Goal: Task Accomplishment & Management: Complete application form

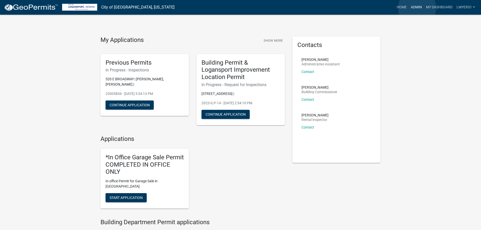
click at [417, 8] on link "Admin" at bounding box center [415, 8] width 15 height 10
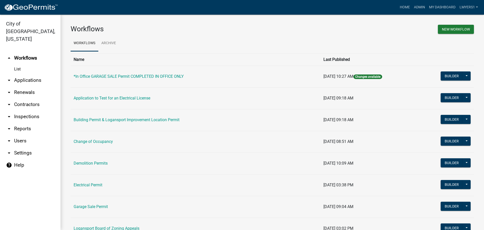
click at [23, 90] on link "arrow_drop_down Renewals" at bounding box center [30, 92] width 61 height 12
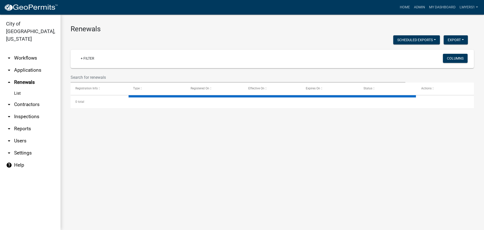
click at [26, 98] on link "arrow_drop_down Contractors" at bounding box center [30, 104] width 61 height 12
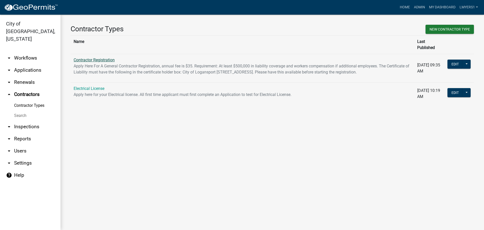
click at [102, 58] on link "Contractor Registration" at bounding box center [94, 60] width 41 height 5
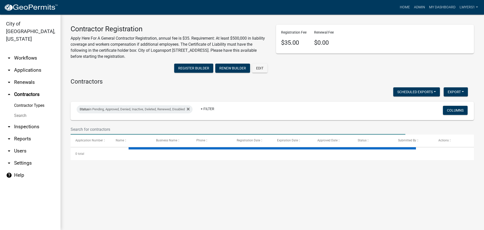
click at [208, 124] on input "text" at bounding box center [238, 129] width 335 height 10
select select "3: 100"
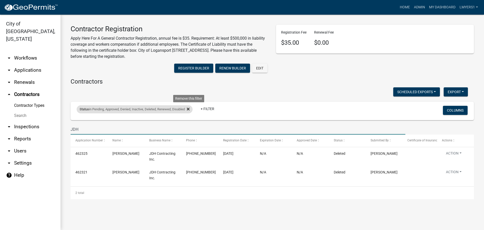
type input "JDH"
click at [190, 111] on icon at bounding box center [188, 109] width 3 height 4
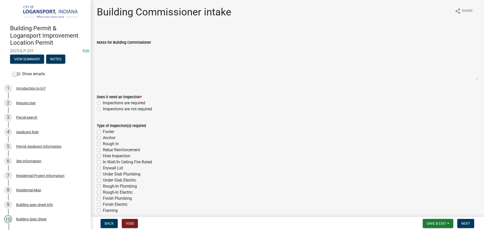
click at [103, 103] on label "Inspections are required" at bounding box center [124, 103] width 42 height 6
click at [103, 103] on input "Inspections are required" at bounding box center [104, 101] width 3 height 3
radio input "true"
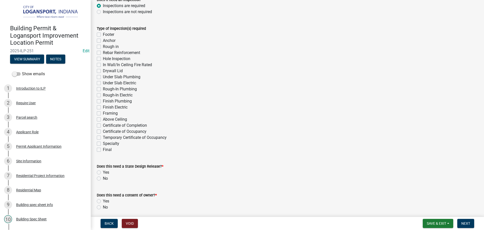
scroll to position [101, 0]
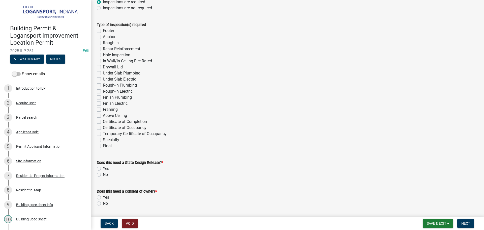
click at [103, 145] on label "Final" at bounding box center [107, 146] width 9 height 6
click at [103, 145] on input "Final" at bounding box center [104, 144] width 3 height 3
checkbox input "true"
checkbox input "false"
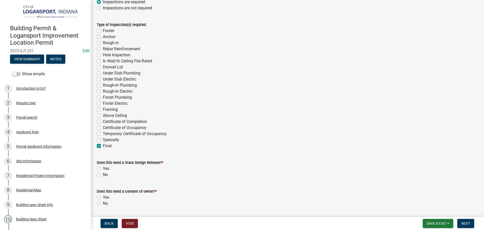
checkbox input "false"
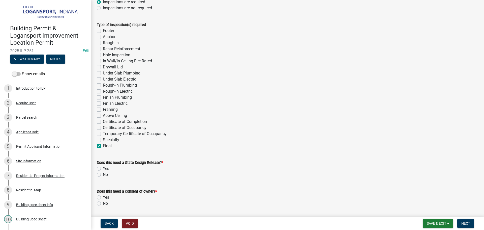
checkbox input "false"
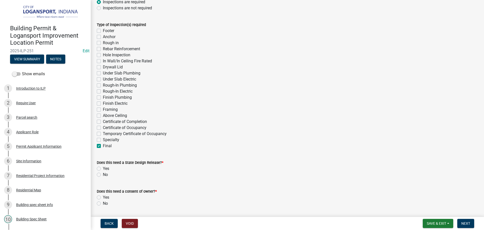
checkbox input "false"
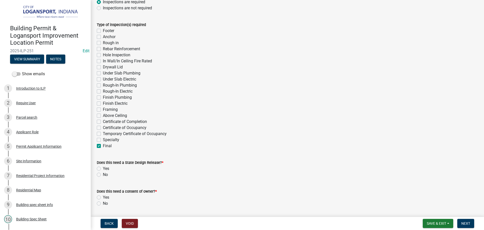
checkbox input "false"
checkbox input "true"
click at [103, 174] on label "No" at bounding box center [105, 175] width 5 height 6
click at [103, 174] on input "No" at bounding box center [104, 173] width 3 height 3
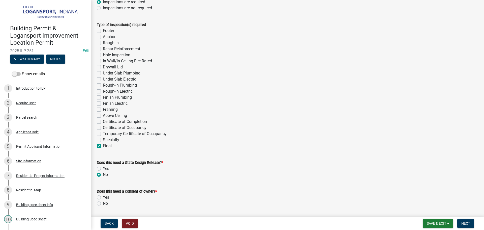
radio input "true"
click at [98, 206] on div "No" at bounding box center [287, 203] width 381 height 6
click at [103, 202] on label "No" at bounding box center [105, 203] width 5 height 6
click at [103, 202] on input "No" at bounding box center [104, 201] width 3 height 3
radio input "true"
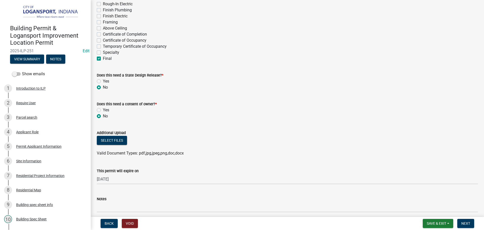
scroll to position [278, 0]
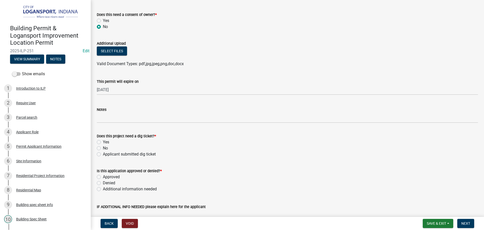
click at [98, 157] on div "Applicant submitted dig ticket" at bounding box center [287, 154] width 381 height 6
click at [103, 154] on label "Applicant submitted dig ticket" at bounding box center [129, 154] width 53 height 6
click at [103, 154] on input "Applicant submitted dig ticket" at bounding box center [104, 152] width 3 height 3
radio input "true"
click at [103, 177] on label "Approved" at bounding box center [111, 177] width 17 height 6
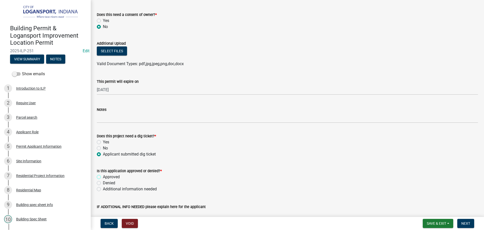
click at [103, 177] on input "Approved" at bounding box center [104, 175] width 3 height 3
radio input "true"
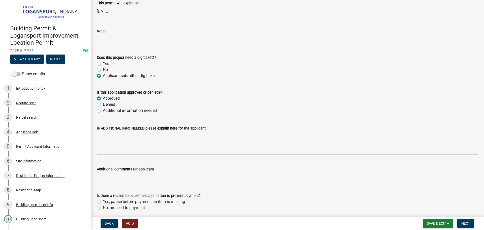
scroll to position [376, 0]
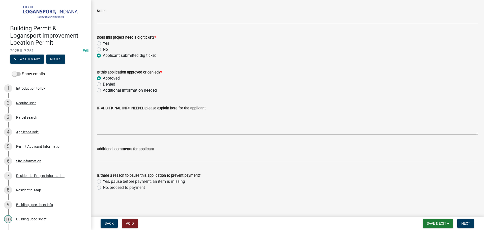
click at [103, 188] on label "No, proceed to payment" at bounding box center [124, 187] width 42 height 6
click at [103, 188] on input "No, proceed to payment" at bounding box center [104, 185] width 3 height 3
radio input "true"
click at [470, 223] on span "Next" at bounding box center [466, 223] width 9 height 4
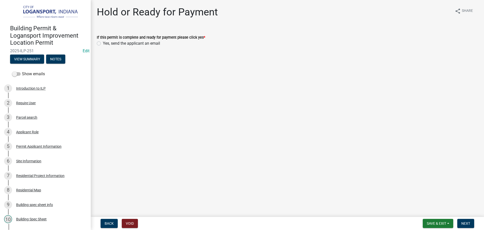
click at [103, 44] on label "Yes, send the applicant an email" at bounding box center [131, 43] width 57 height 6
click at [103, 44] on input "Yes, send the applicant an email" at bounding box center [104, 41] width 3 height 3
radio input "true"
click at [468, 223] on span "Next" at bounding box center [466, 223] width 9 height 4
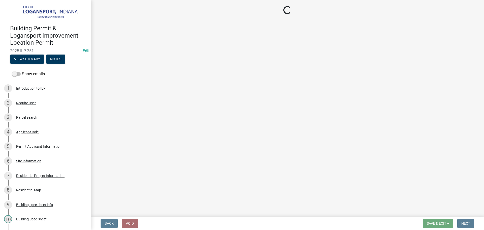
select select "3: 3"
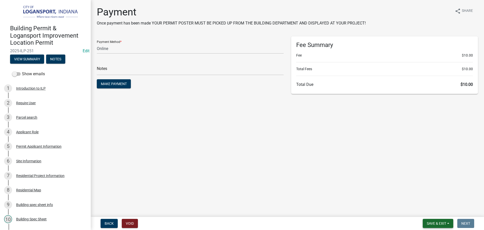
click at [436, 223] on span "Save & Exit" at bounding box center [436, 223] width 19 height 4
click at [434, 209] on button "Save & Exit" at bounding box center [433, 210] width 40 height 12
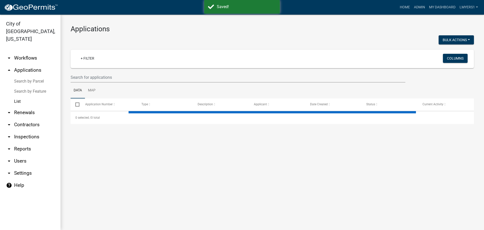
select select "3: 100"
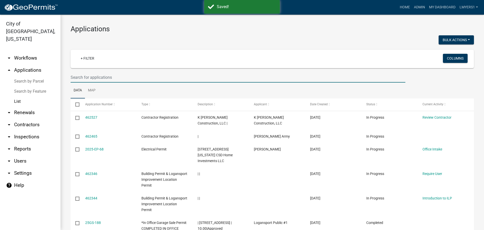
click at [106, 75] on input "text" at bounding box center [238, 77] width 335 height 10
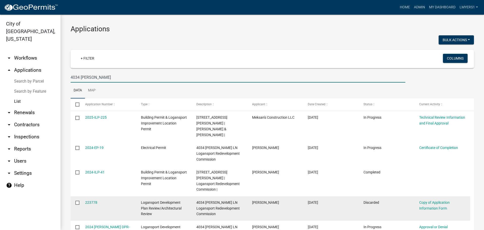
scroll to position [25, 0]
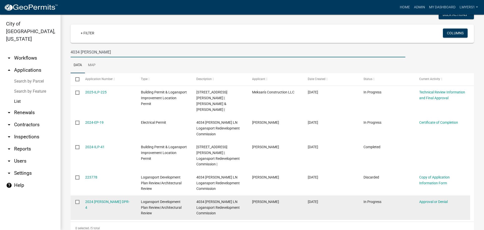
type input "4034 MIke"
